Goal: Find specific page/section: Find specific page/section

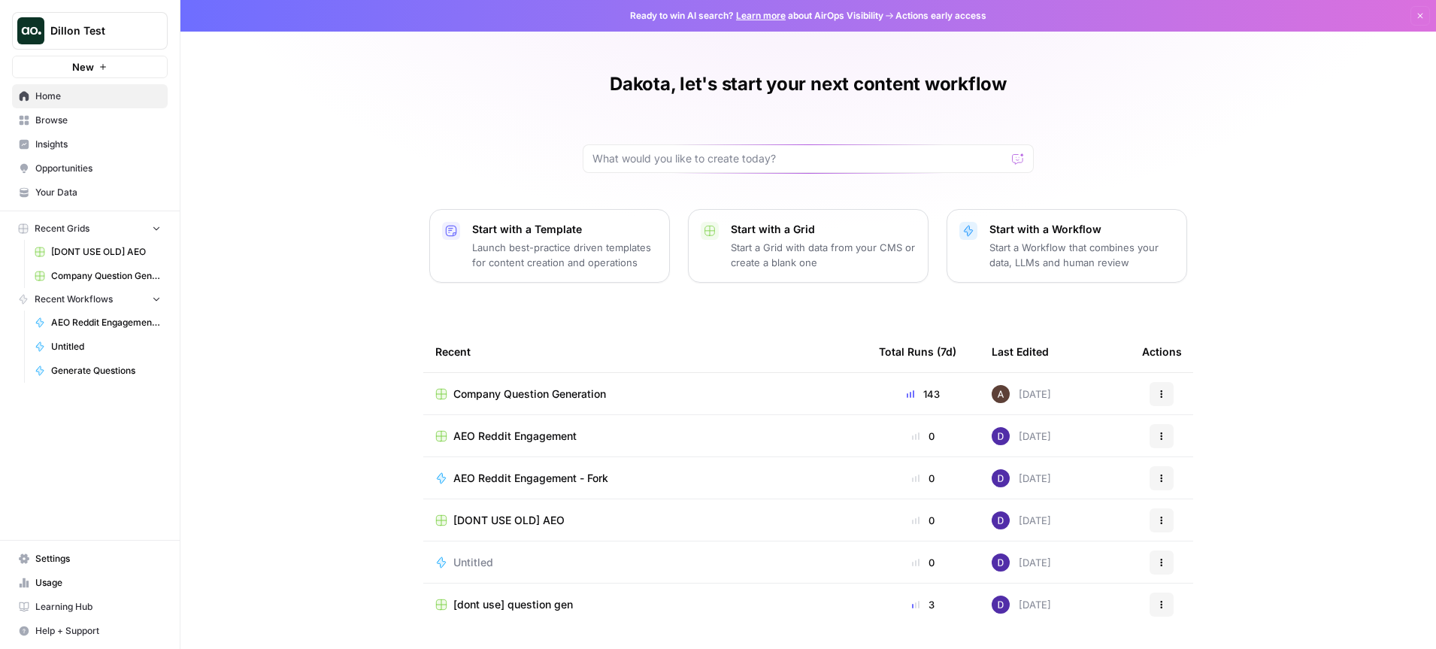
click at [97, 117] on span "Browse" at bounding box center [98, 121] width 126 height 14
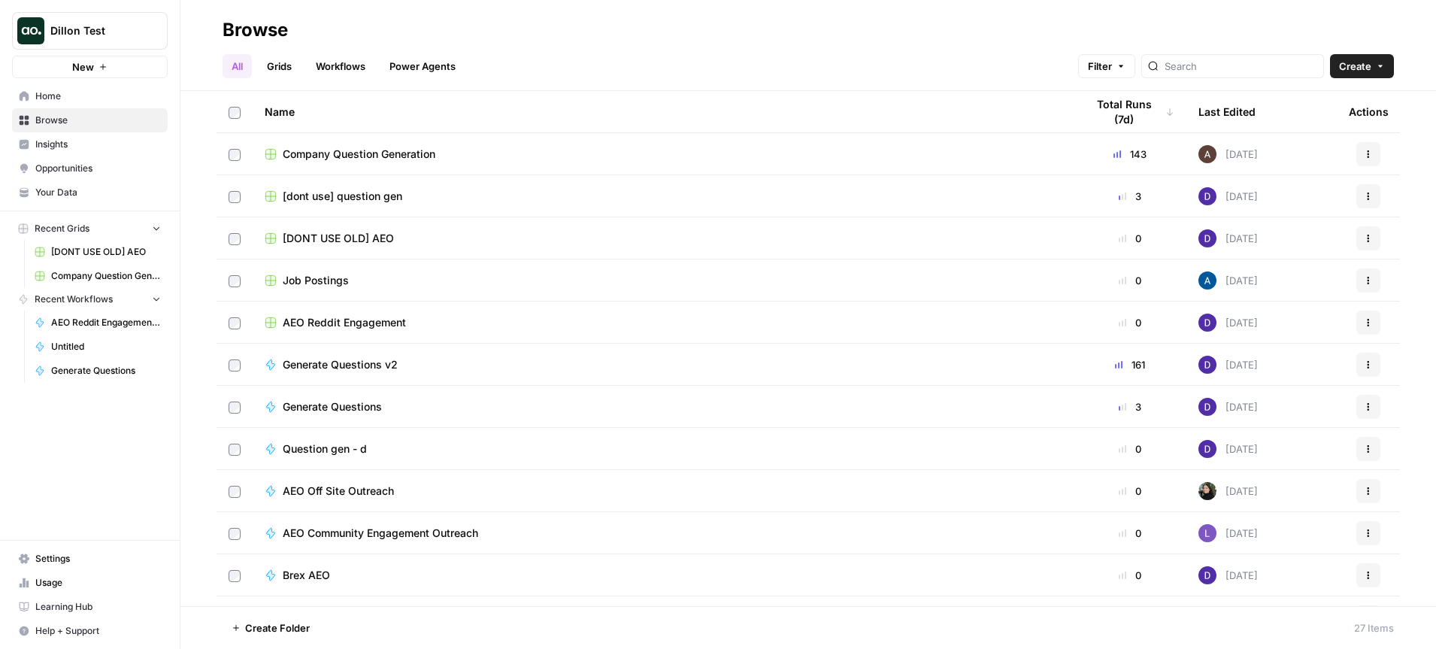
click at [280, 60] on link "Grids" at bounding box center [279, 66] width 43 height 24
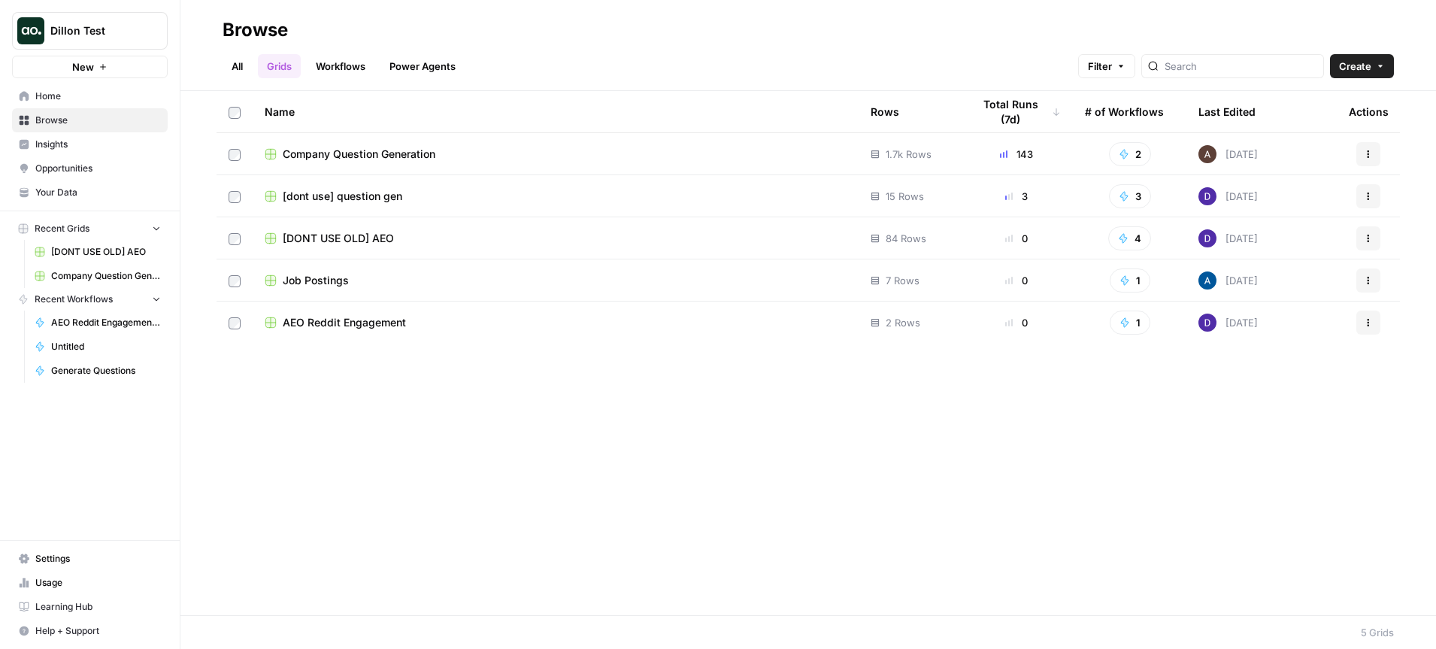
click at [374, 327] on span "AEO Reddit Engagement" at bounding box center [344, 322] width 123 height 15
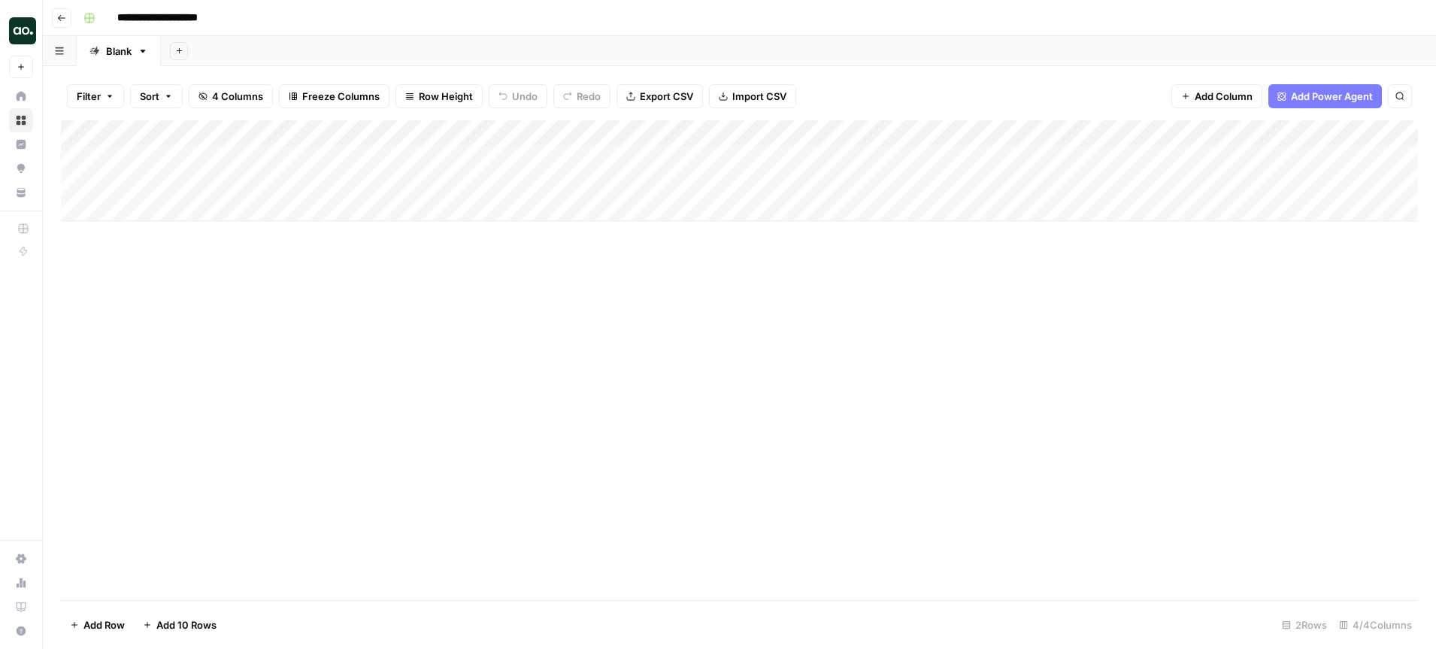
click at [533, 157] on div "Add Column" at bounding box center [739, 170] width 1357 height 101
